Goal: Check status: Check status

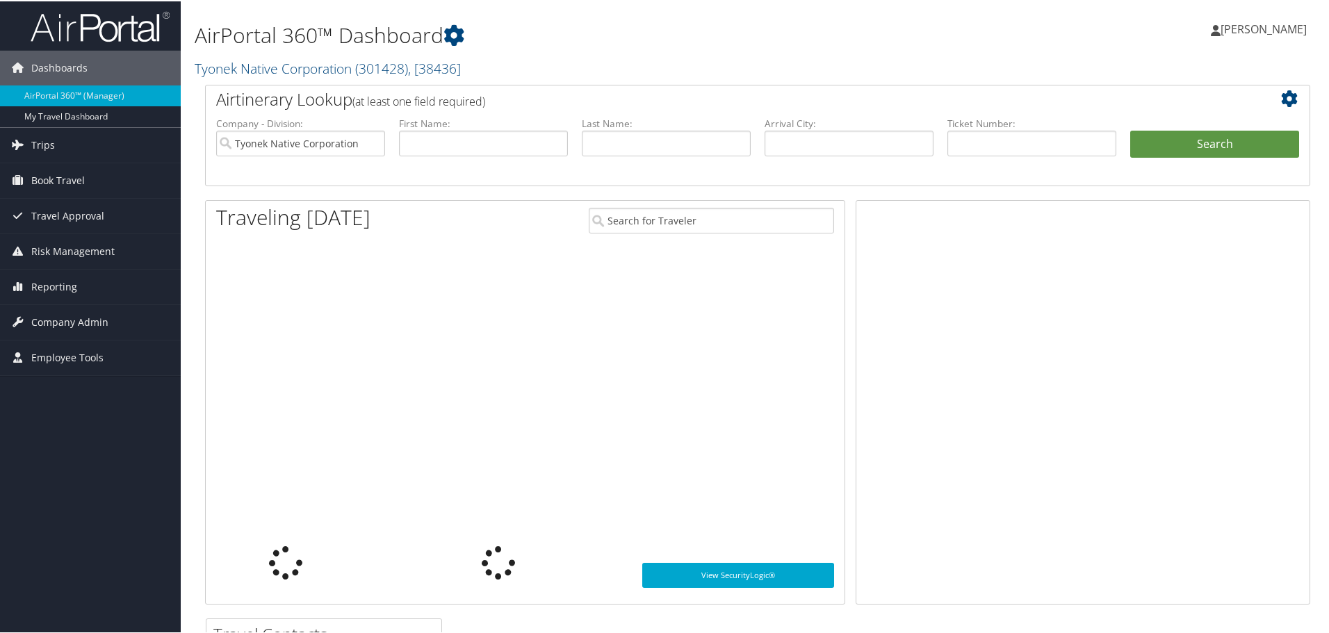
click at [1113, 370] on div at bounding box center [1082, 401] width 454 height 404
click at [455, 147] on input "text" at bounding box center [483, 142] width 169 height 26
click at [607, 152] on input "text" at bounding box center [666, 142] width 169 height 26
type input "peskosky"
click at [1228, 147] on button "Search" at bounding box center [1214, 143] width 169 height 28
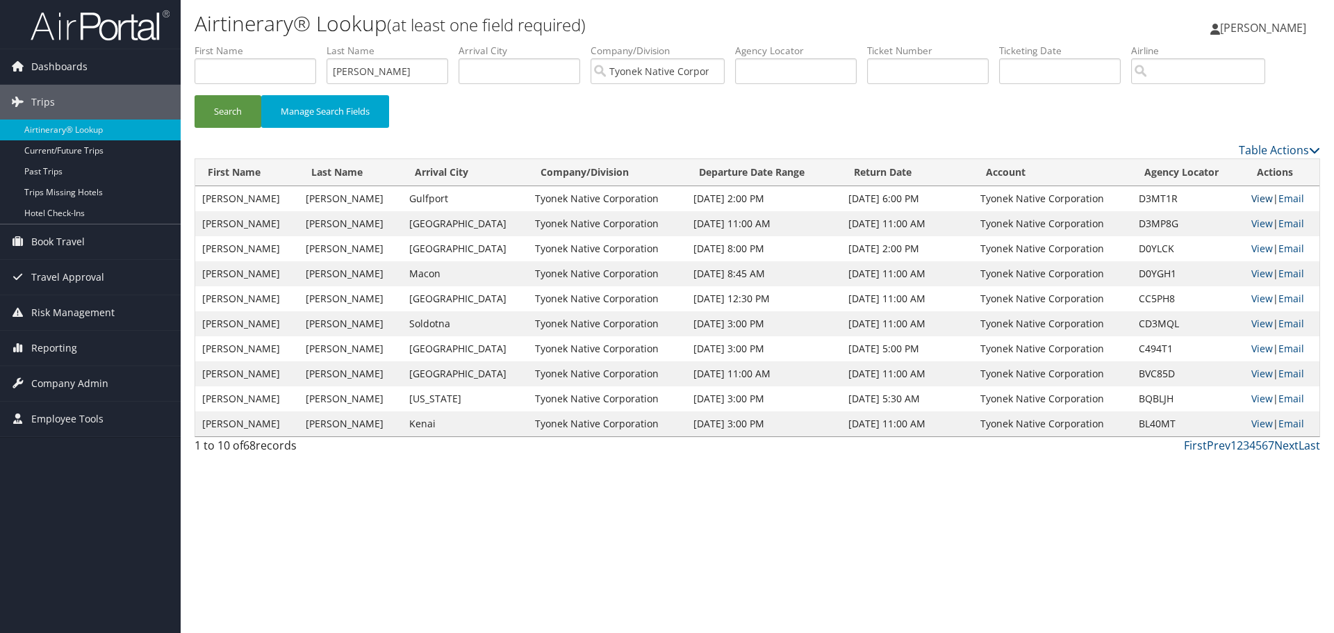
click at [1260, 201] on link "View" at bounding box center [1262, 198] width 22 height 13
click at [1258, 225] on link "View" at bounding box center [1262, 223] width 22 height 13
click at [1251, 195] on link "View" at bounding box center [1262, 198] width 22 height 13
drag, startPoint x: 378, startPoint y: 67, endPoint x: 312, endPoint y: 71, distance: 66.1
click at [312, 44] on ul "First Name Last Name peskosky Departure City Arrival City Company/Division Tyon…" at bounding box center [758, 44] width 1126 height 0
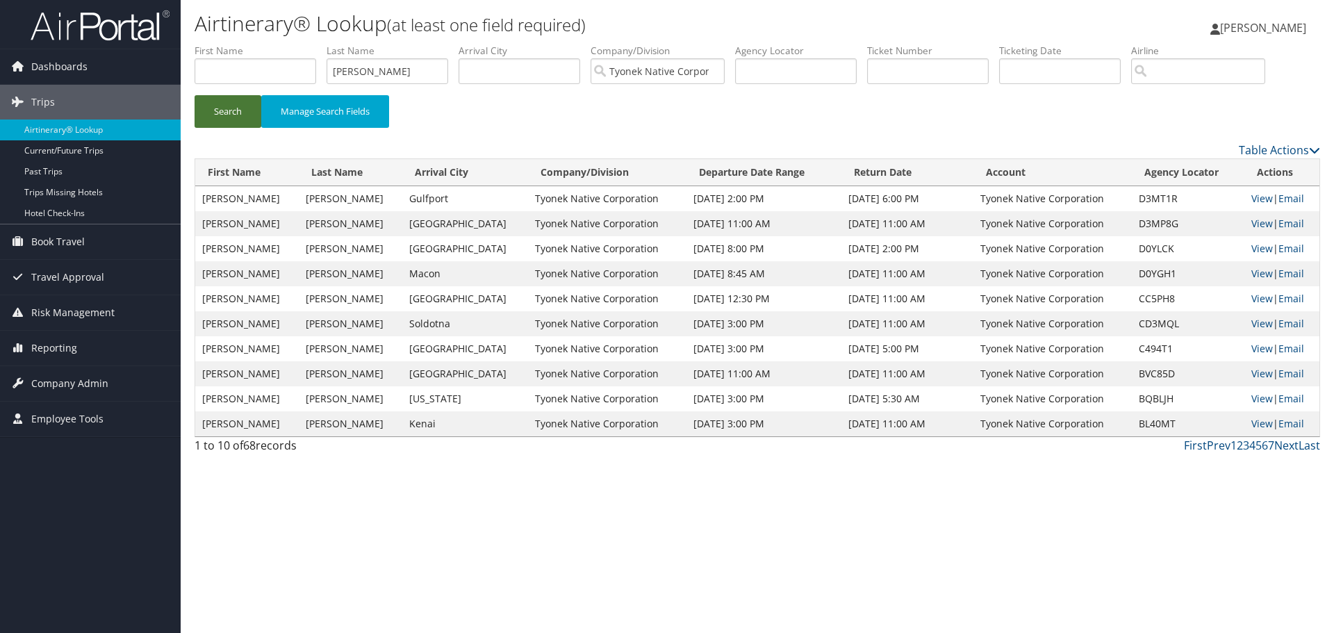
click at [207, 106] on button "Search" at bounding box center [228, 111] width 67 height 33
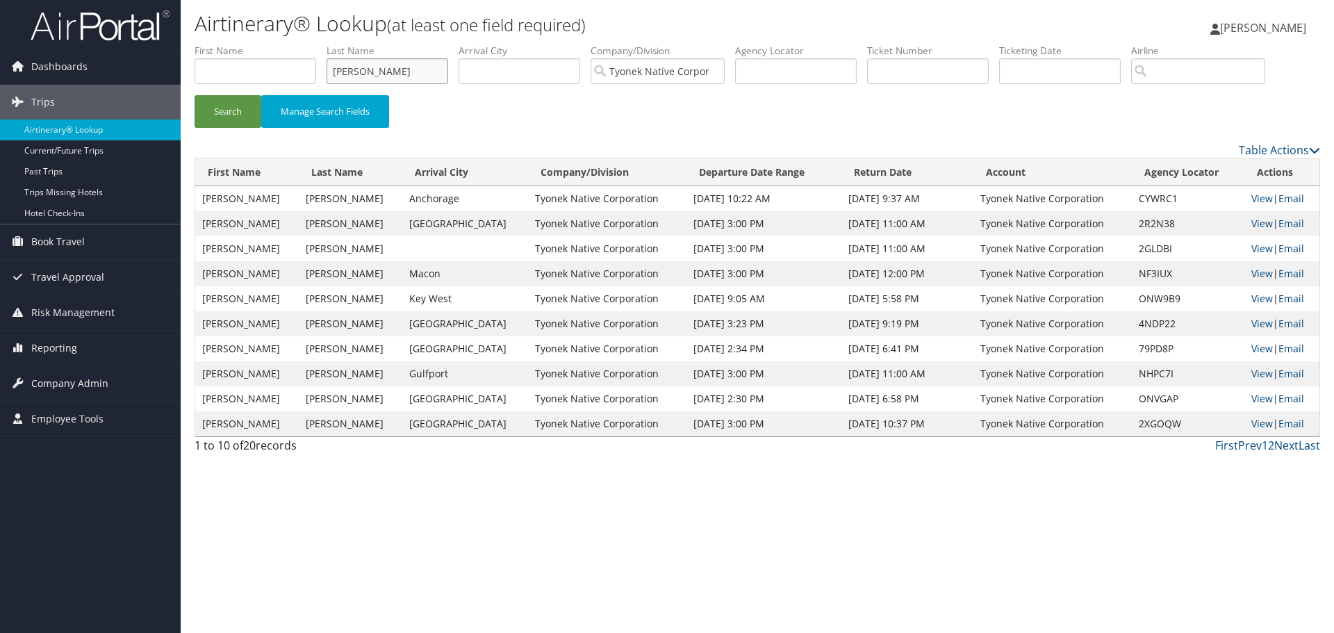
drag, startPoint x: 394, startPoint y: 76, endPoint x: 334, endPoint y: 72, distance: 60.6
click at [334, 72] on input "roberts" at bounding box center [388, 71] width 122 height 26
type input "dixie"
click at [238, 110] on button "Search" at bounding box center [228, 111] width 67 height 33
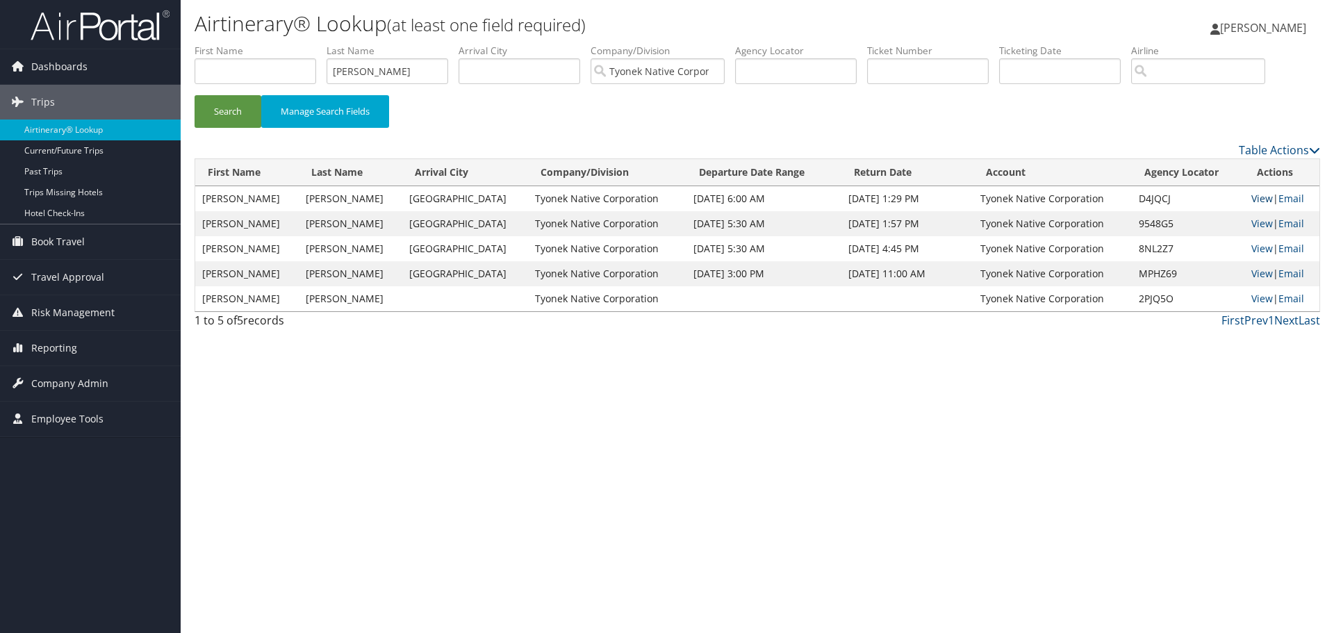
click at [1258, 200] on link "View" at bounding box center [1262, 198] width 22 height 13
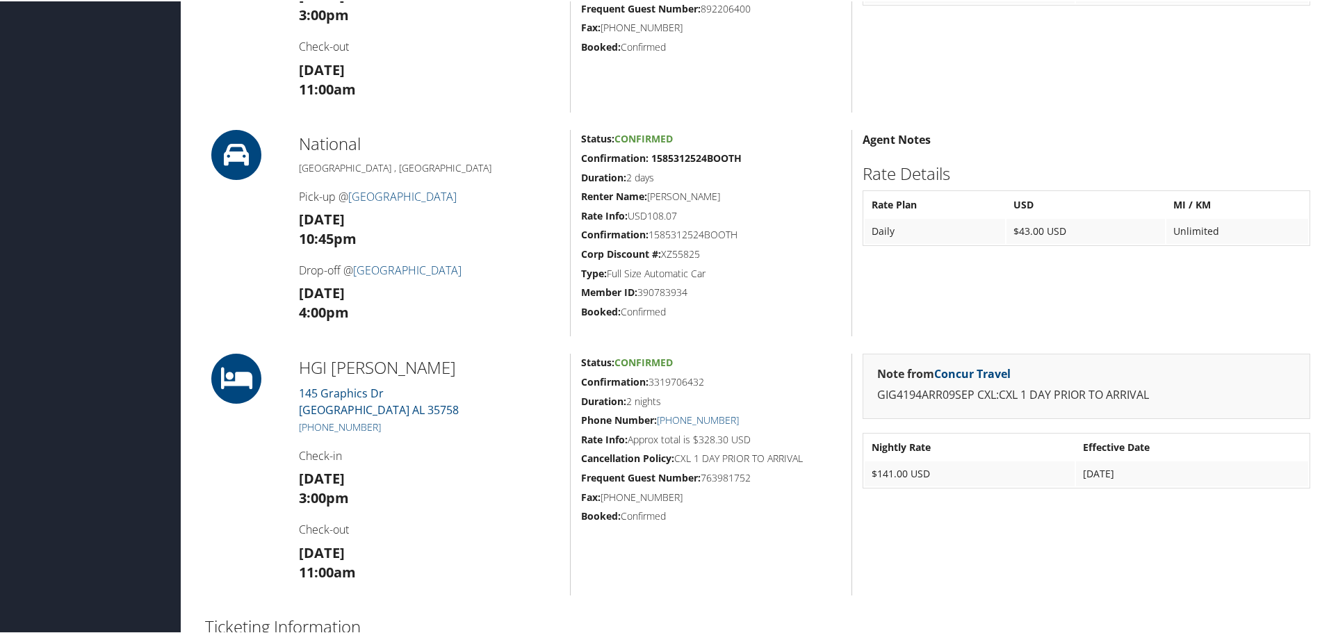
scroll to position [764, 0]
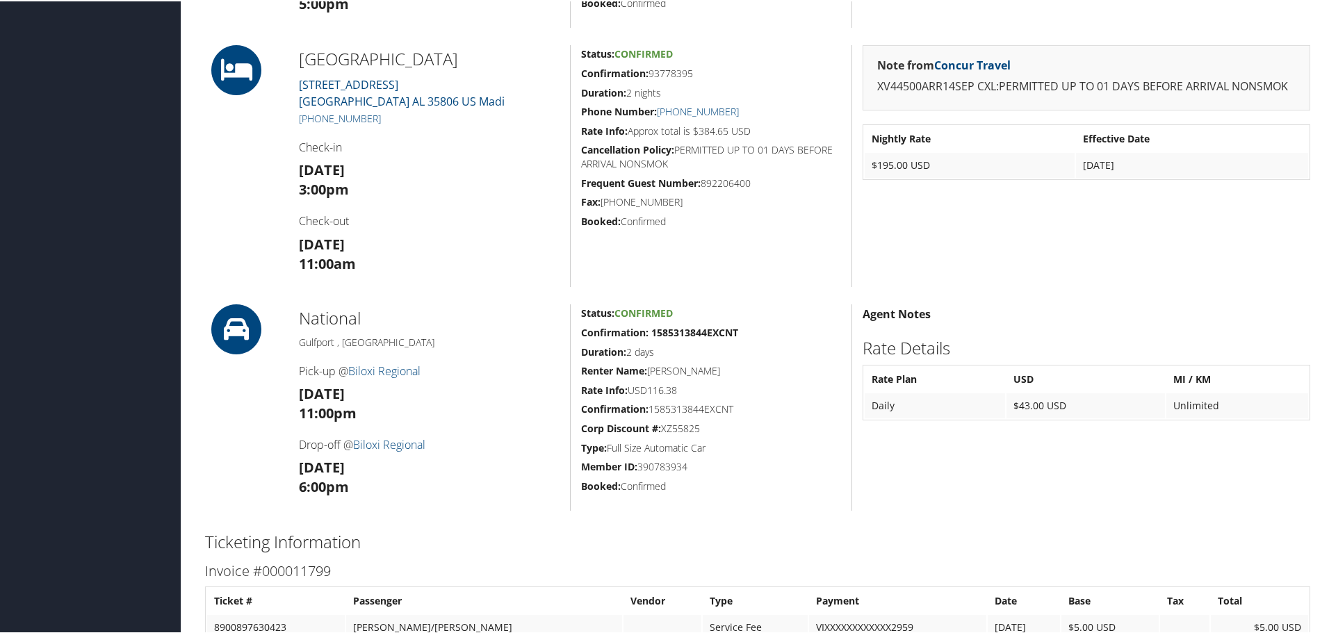
scroll to position [625, 0]
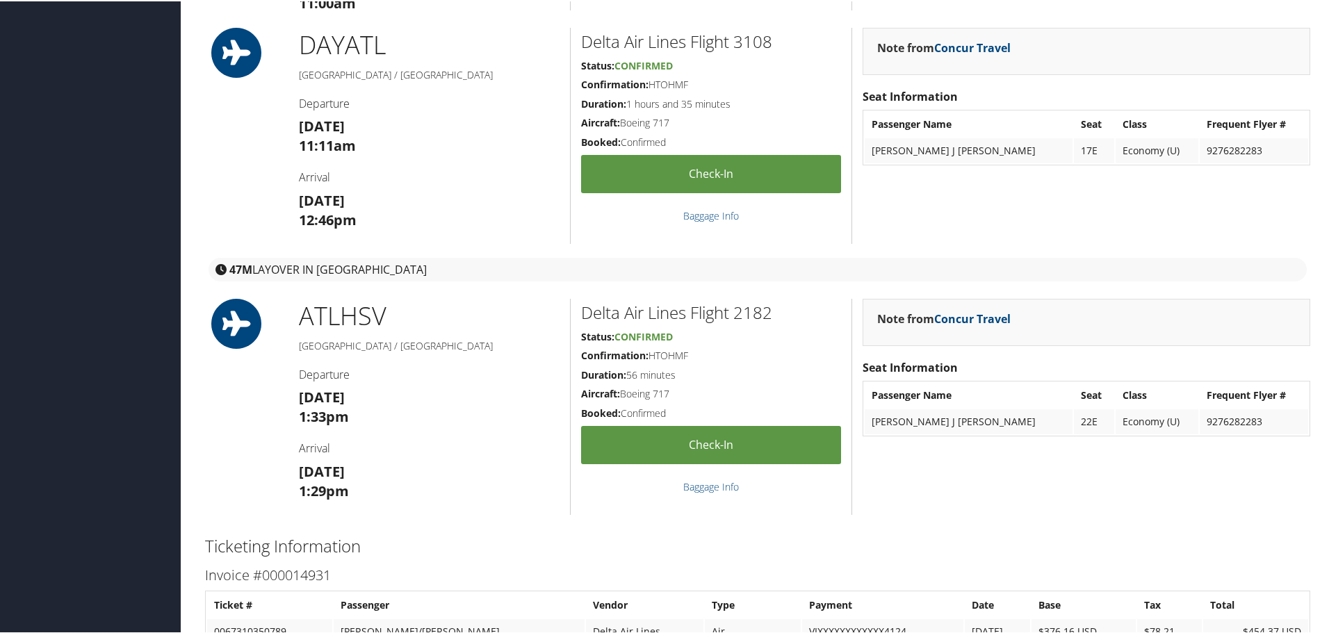
scroll to position [1459, 0]
